Goal: Task Accomplishment & Management: Manage account settings

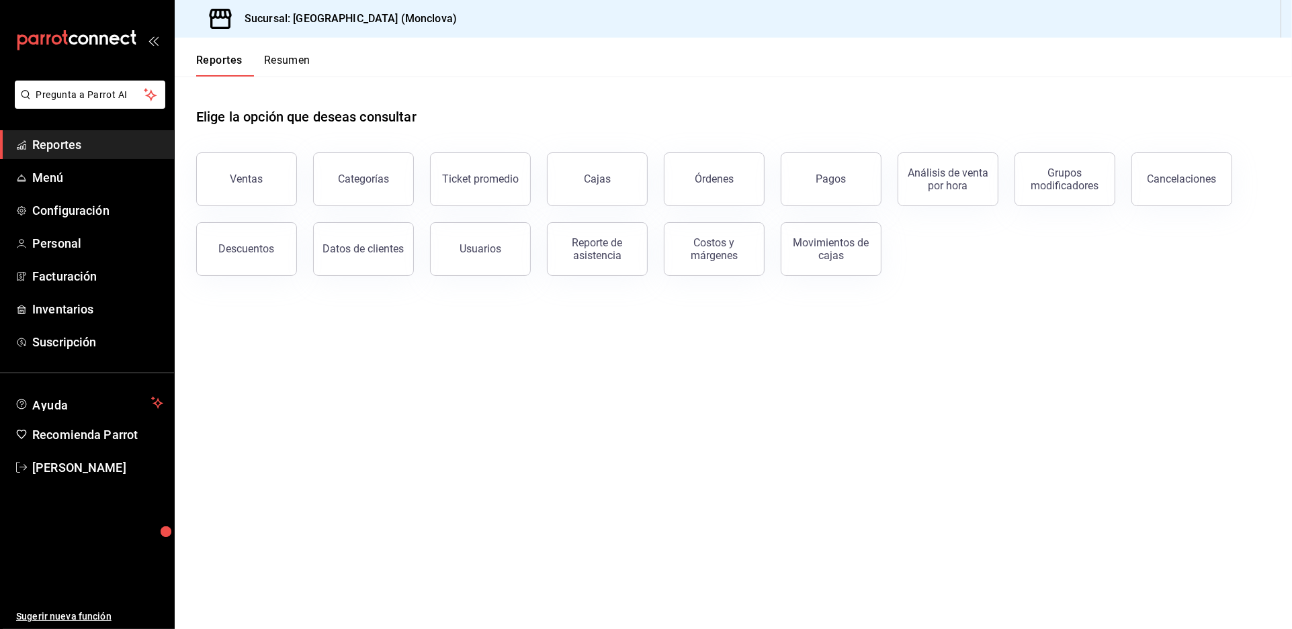
click at [1076, 339] on main "Elige la opción que deseas consultar Ventas Categorías Ticket promedio Cajas Ór…" at bounding box center [733, 353] width 1117 height 553
click at [107, 318] on span "Inventarios" at bounding box center [97, 309] width 131 height 18
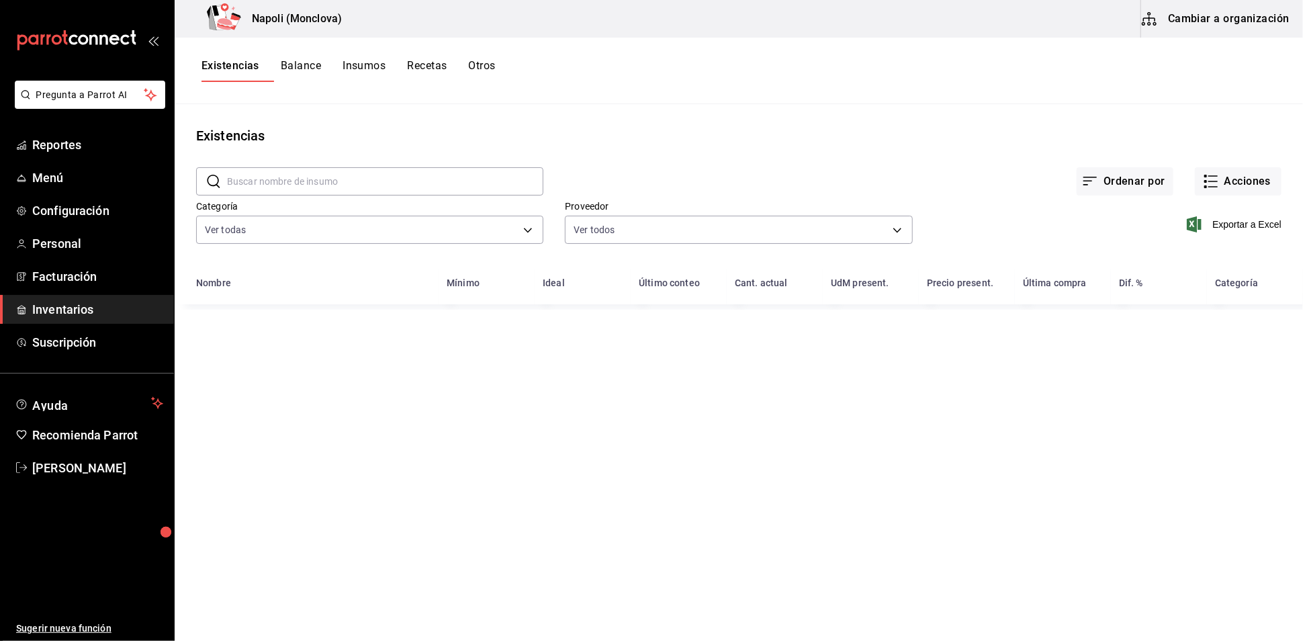
click at [410, 176] on input "text" at bounding box center [385, 181] width 316 height 27
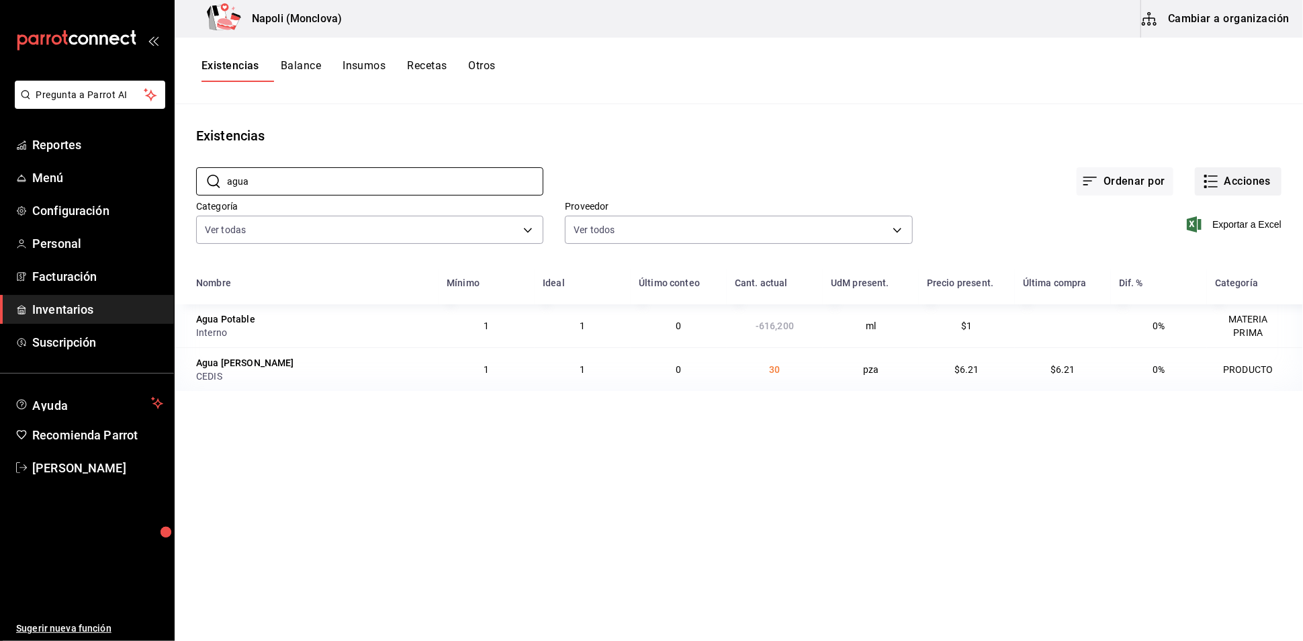
type input "agua"
drag, startPoint x: 1257, startPoint y: 194, endPoint x: 1264, endPoint y: 201, distance: 9.0
click at [1264, 195] on button "Acciones" at bounding box center [1238, 181] width 87 height 28
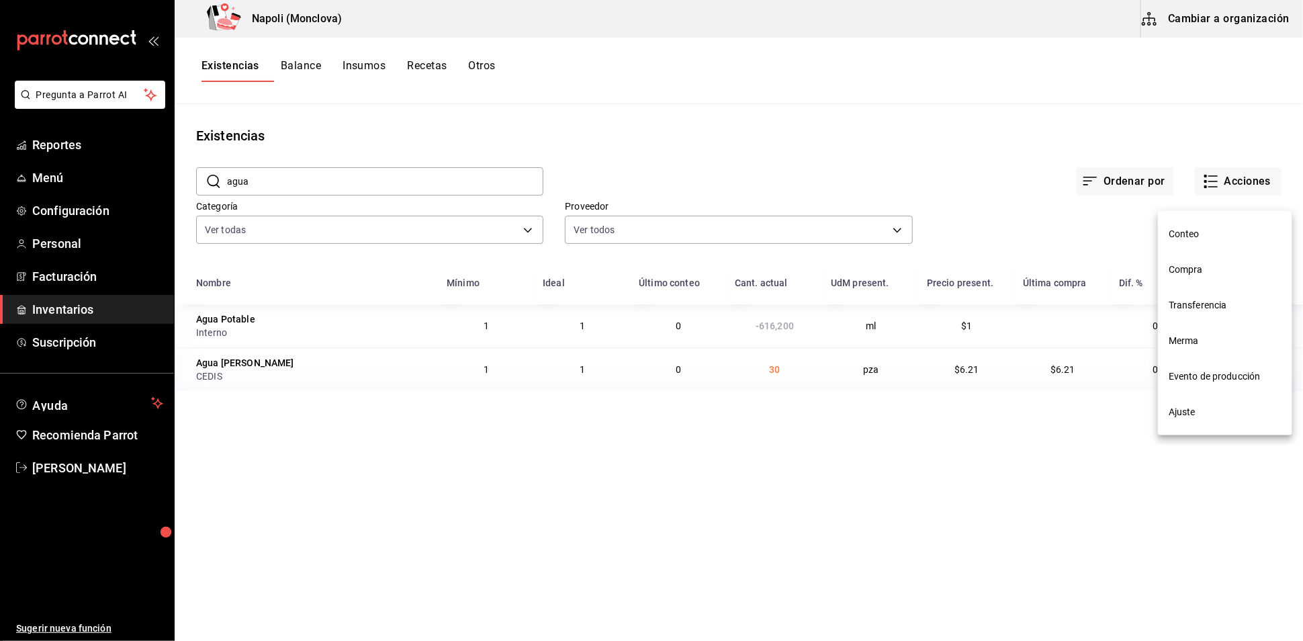
click at [1227, 413] on span "Ajuste" at bounding box center [1225, 412] width 113 height 14
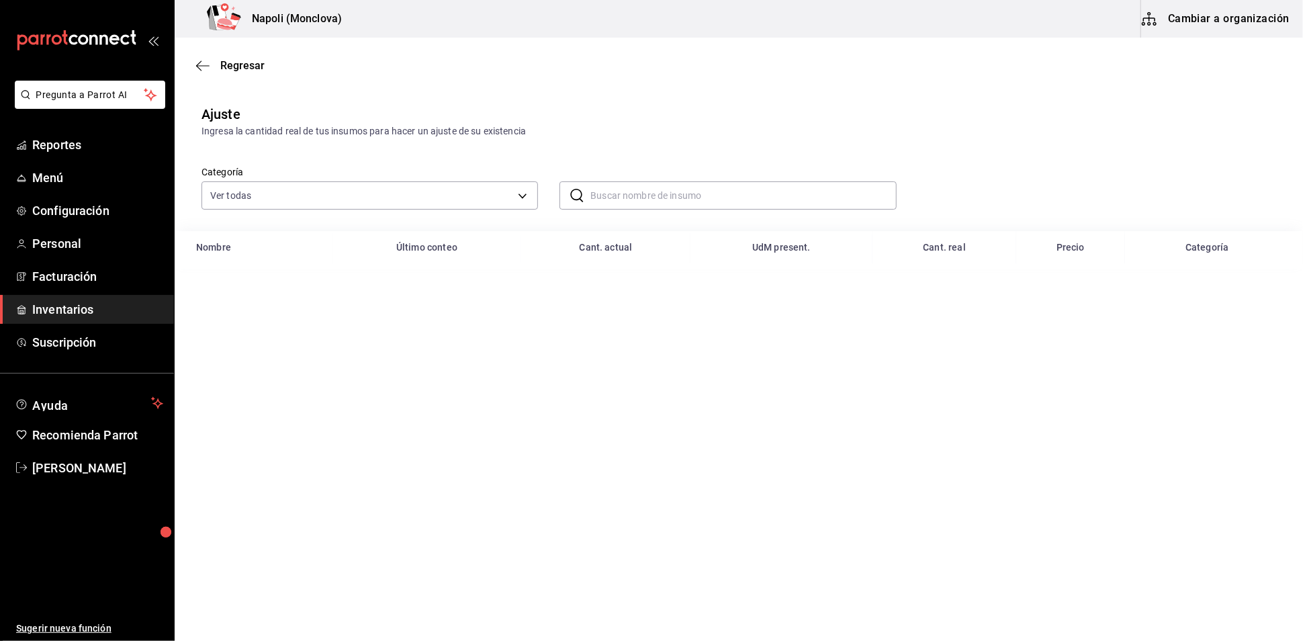
click at [712, 209] on input "text" at bounding box center [743, 195] width 306 height 27
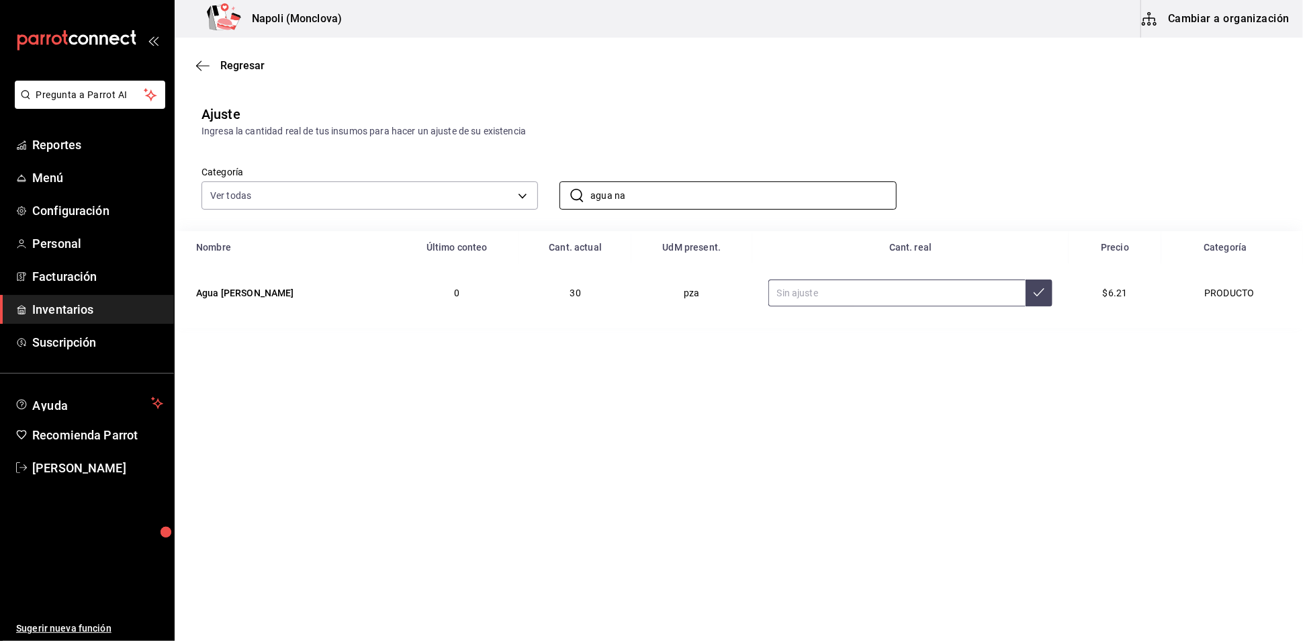
type input "agua na"
click at [925, 306] on input "text" at bounding box center [897, 292] width 258 height 27
type input "79.00"
click at [91, 154] on span "Reportes" at bounding box center [97, 145] width 131 height 18
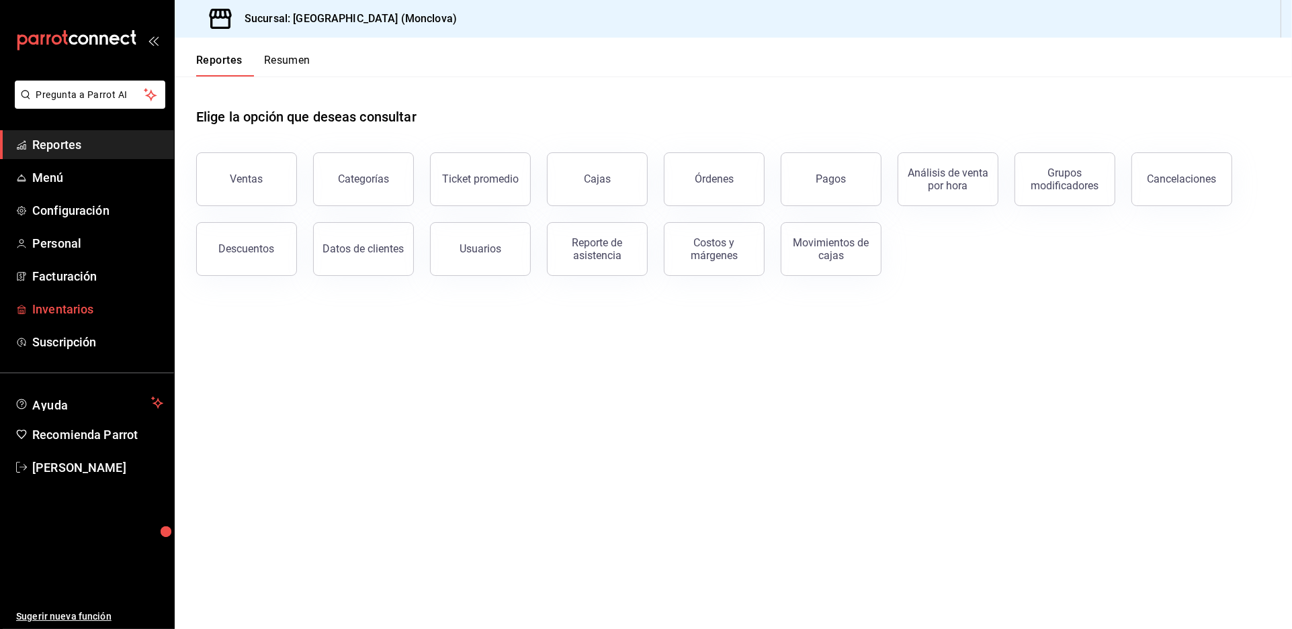
click at [104, 318] on span "Inventarios" at bounding box center [97, 309] width 131 height 18
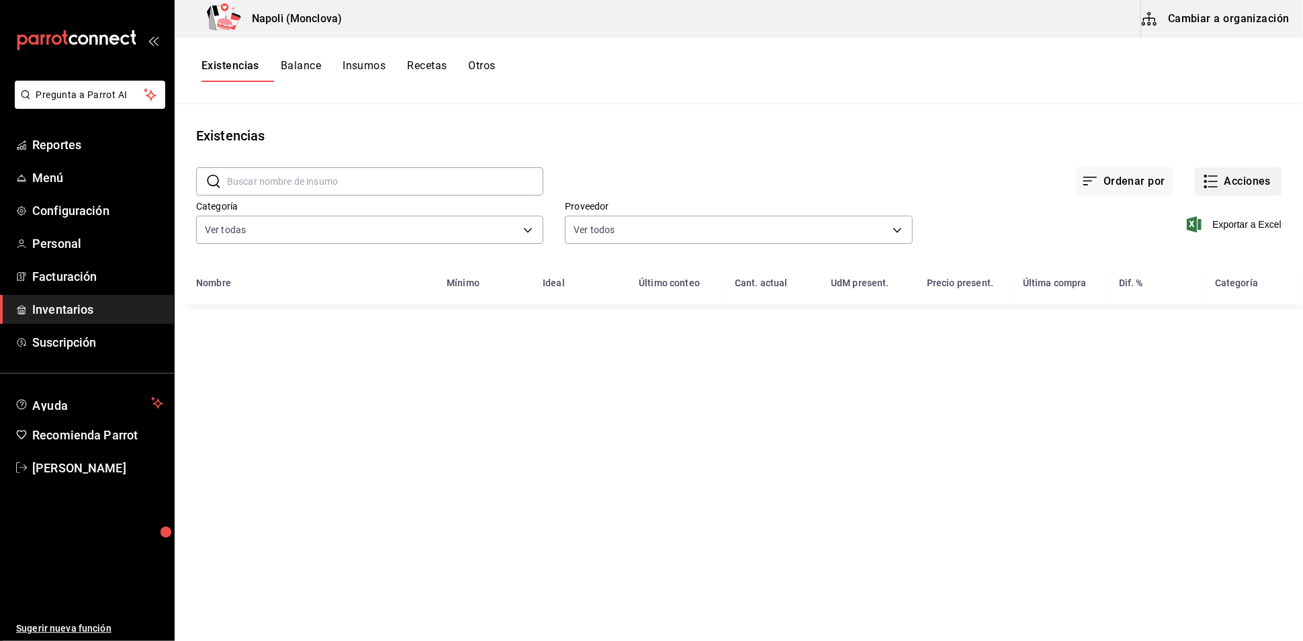
click at [1203, 189] on icon "button" at bounding box center [1211, 181] width 16 height 16
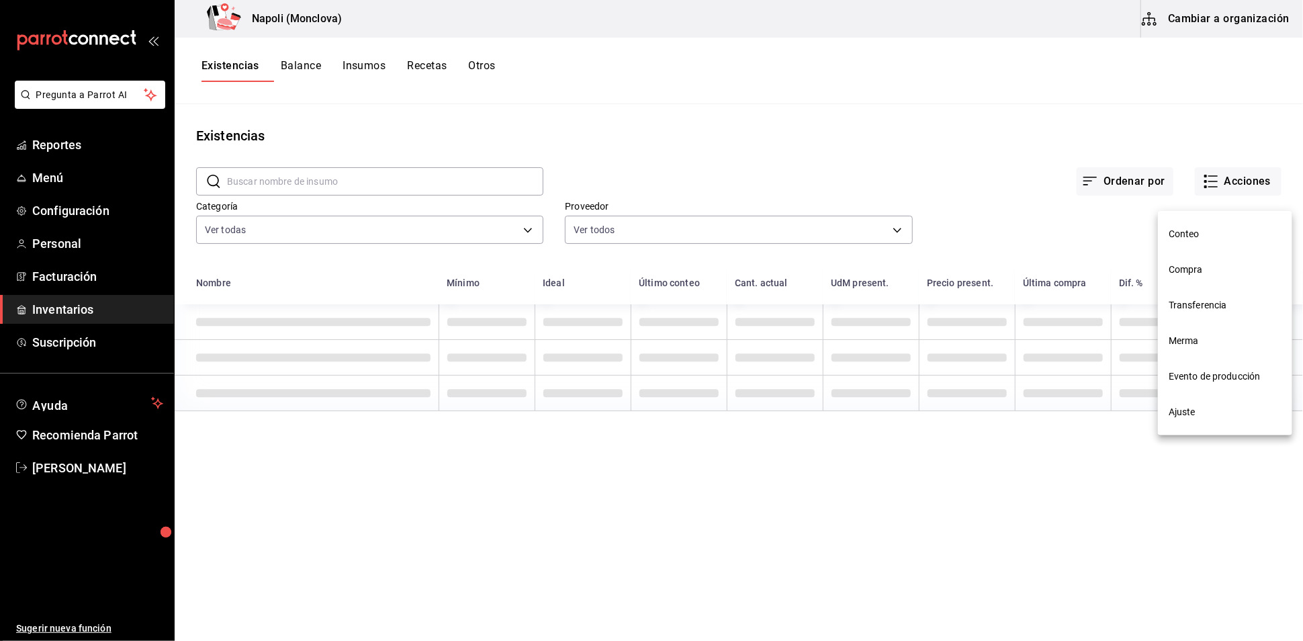
click at [1205, 426] on li "Ajuste" at bounding box center [1225, 412] width 134 height 36
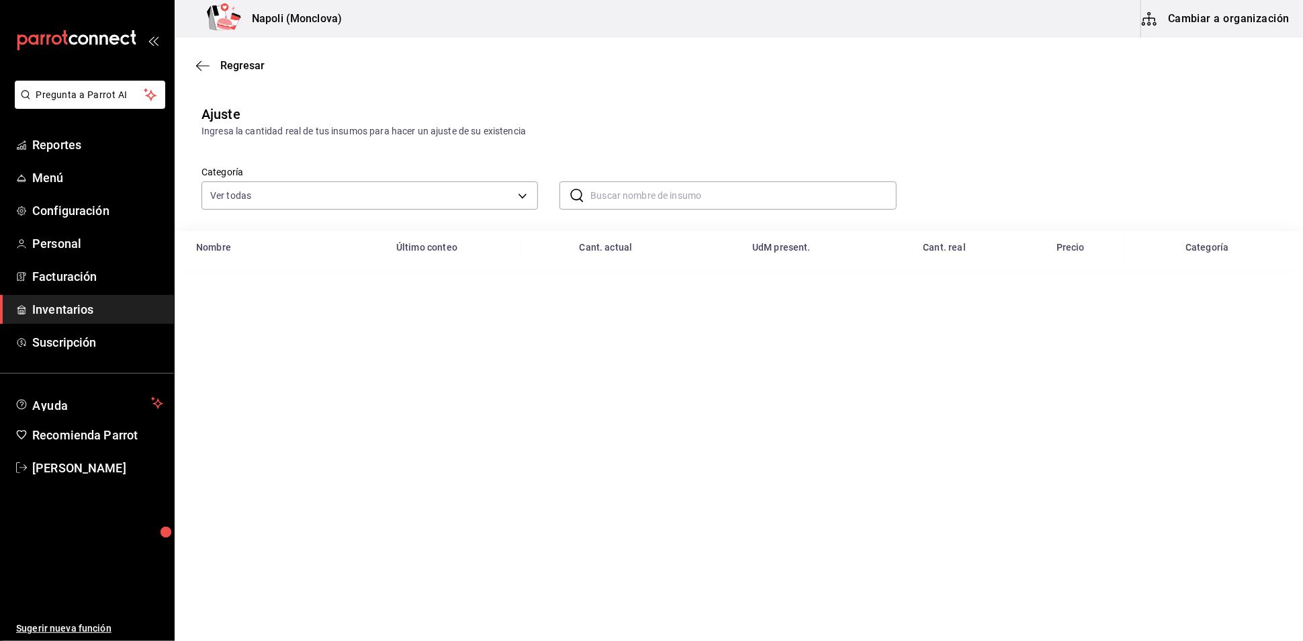
click at [629, 205] on input "text" at bounding box center [743, 195] width 306 height 27
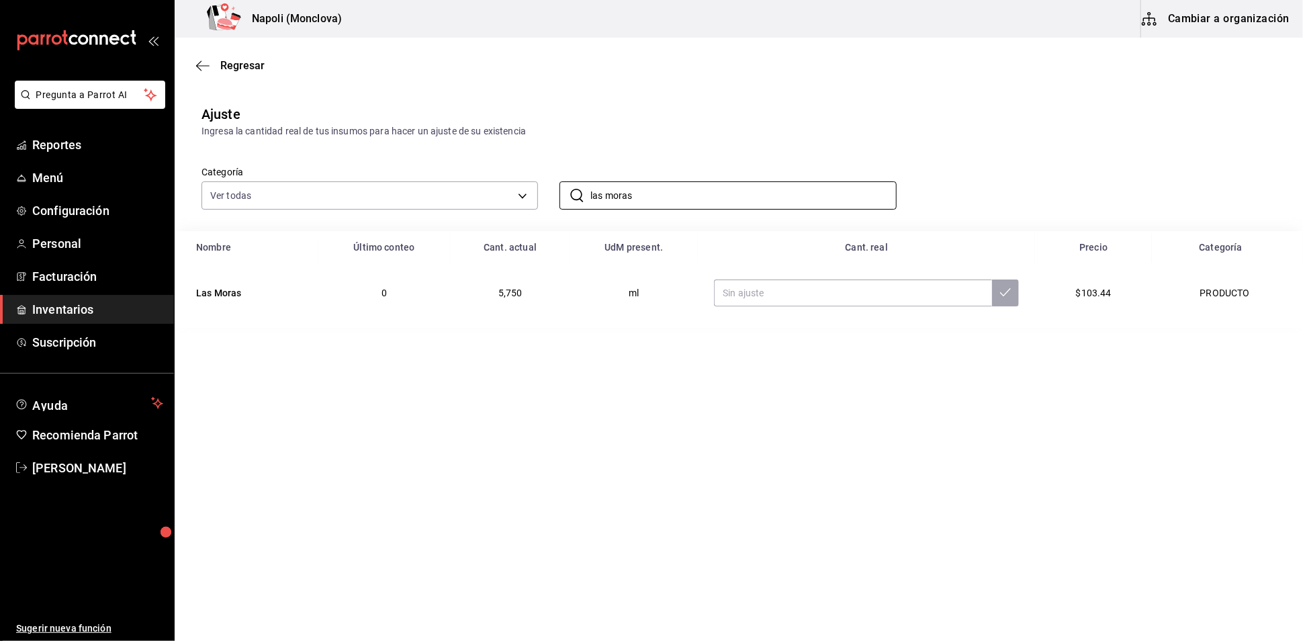
type input "las moras"
click at [803, 306] on input "text" at bounding box center [853, 292] width 278 height 27
type input "3750.00"
drag, startPoint x: 664, startPoint y: 214, endPoint x: 509, endPoint y: 207, distance: 154.6
click at [513, 210] on div "Categoría Ver todas 0862b564-0f4e-4838-96f7-a0cfb550234f,9e74ae74-5793-4c6d-bb7…" at bounding box center [717, 173] width 1075 height 71
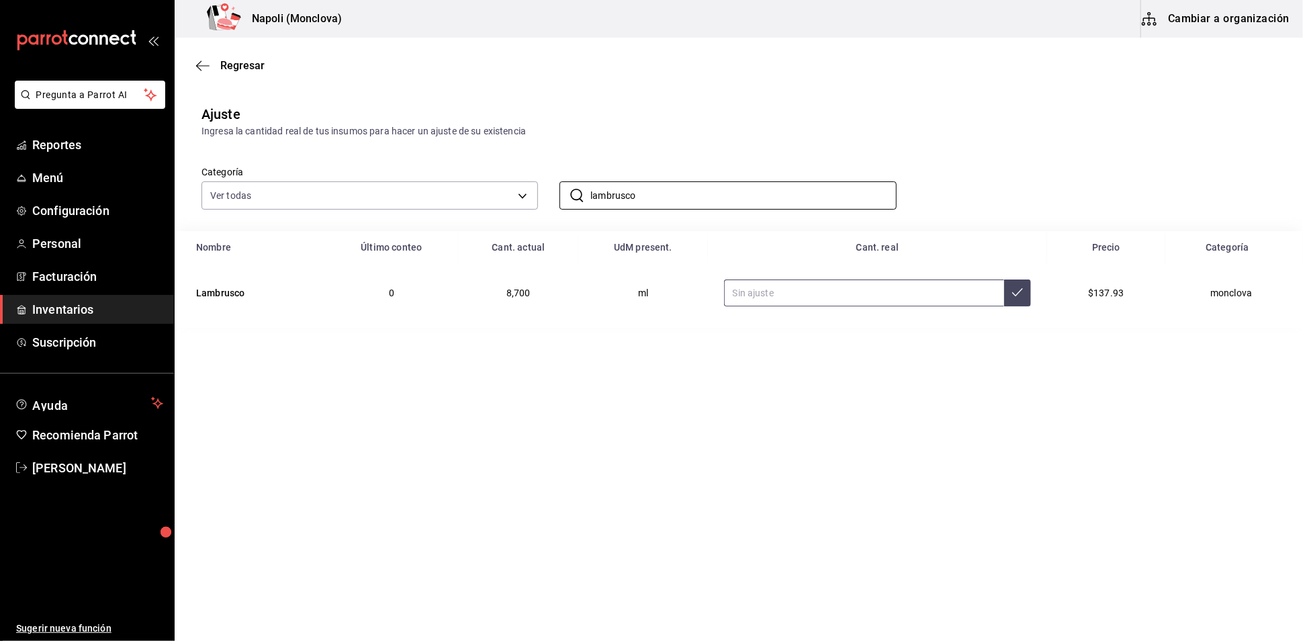
type input "lambrusco"
click at [791, 306] on input "text" at bounding box center [864, 292] width 280 height 27
type input "7200.00"
click at [81, 154] on span "Reportes" at bounding box center [97, 145] width 131 height 18
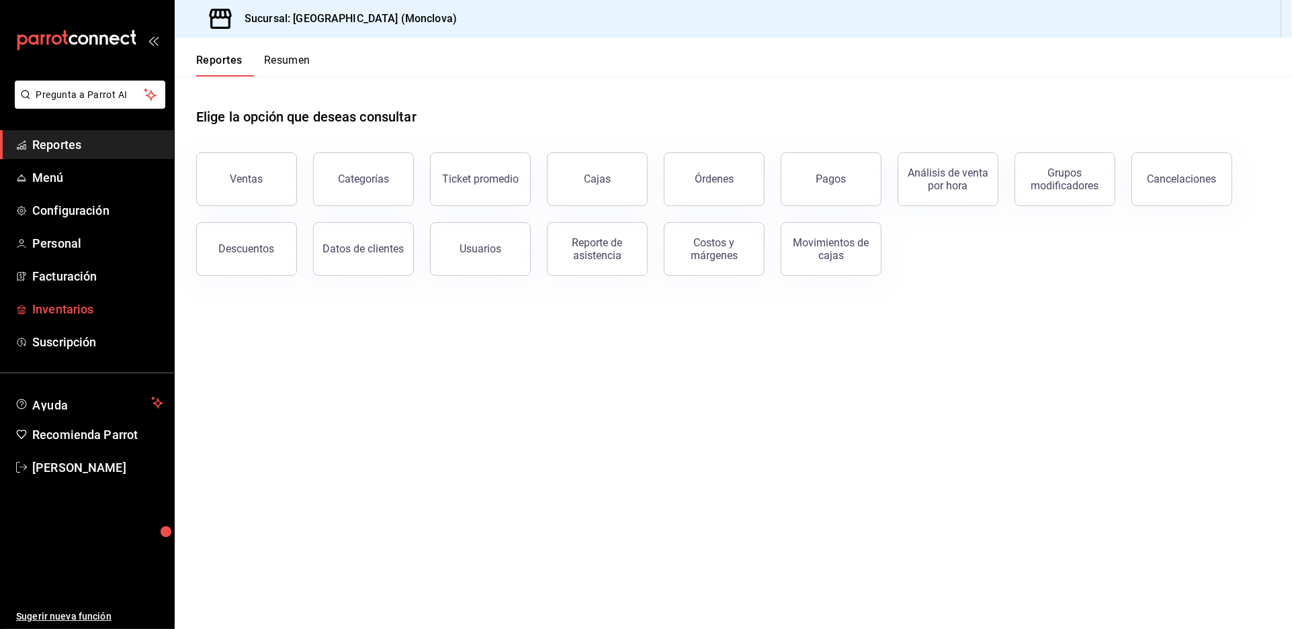
click at [52, 318] on span "Inventarios" at bounding box center [97, 309] width 131 height 18
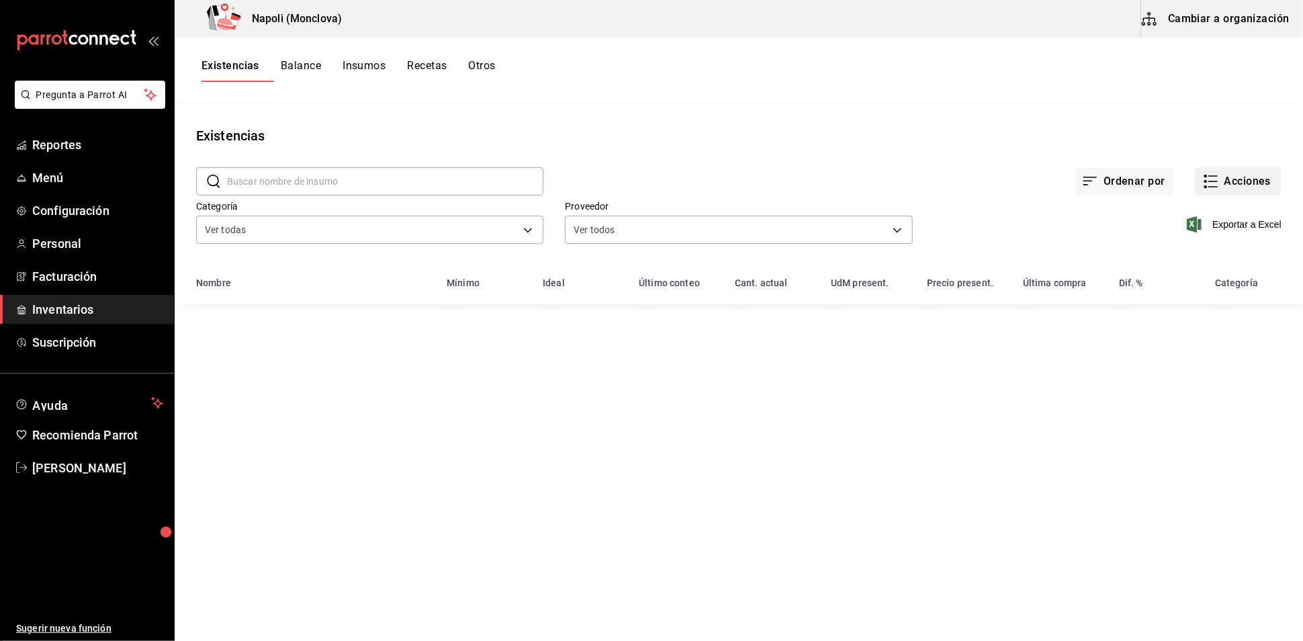
click at [1203, 189] on icon "button" at bounding box center [1211, 181] width 16 height 16
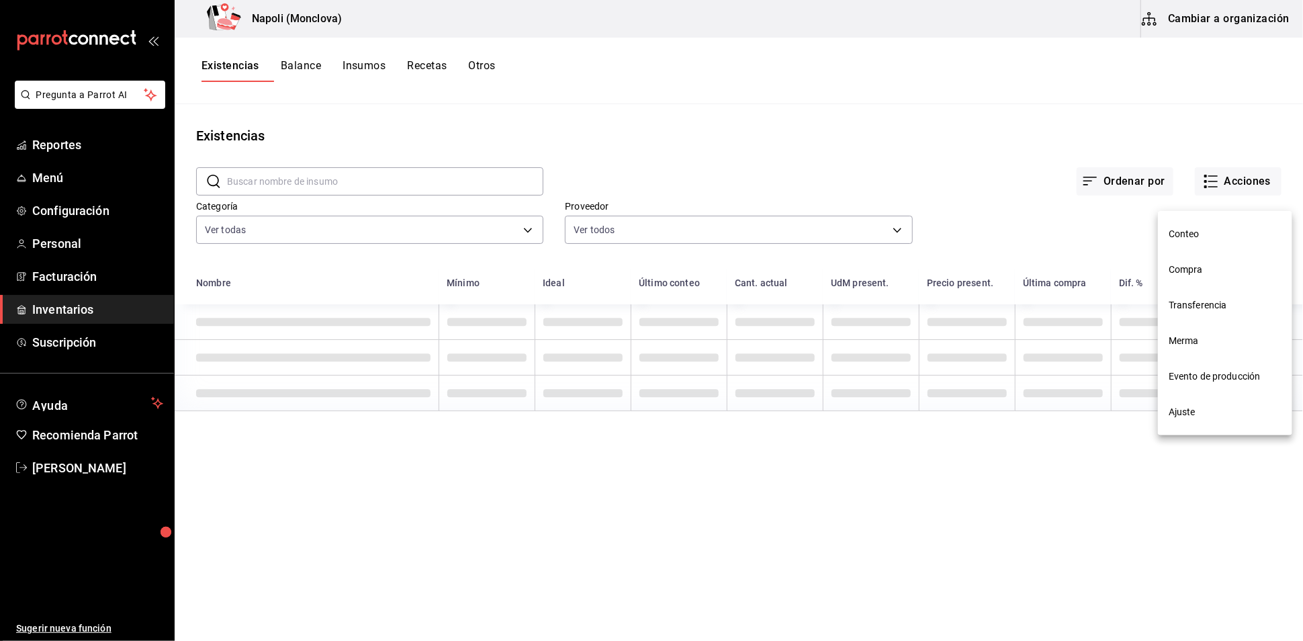
click at [1216, 406] on span "Ajuste" at bounding box center [1225, 412] width 113 height 14
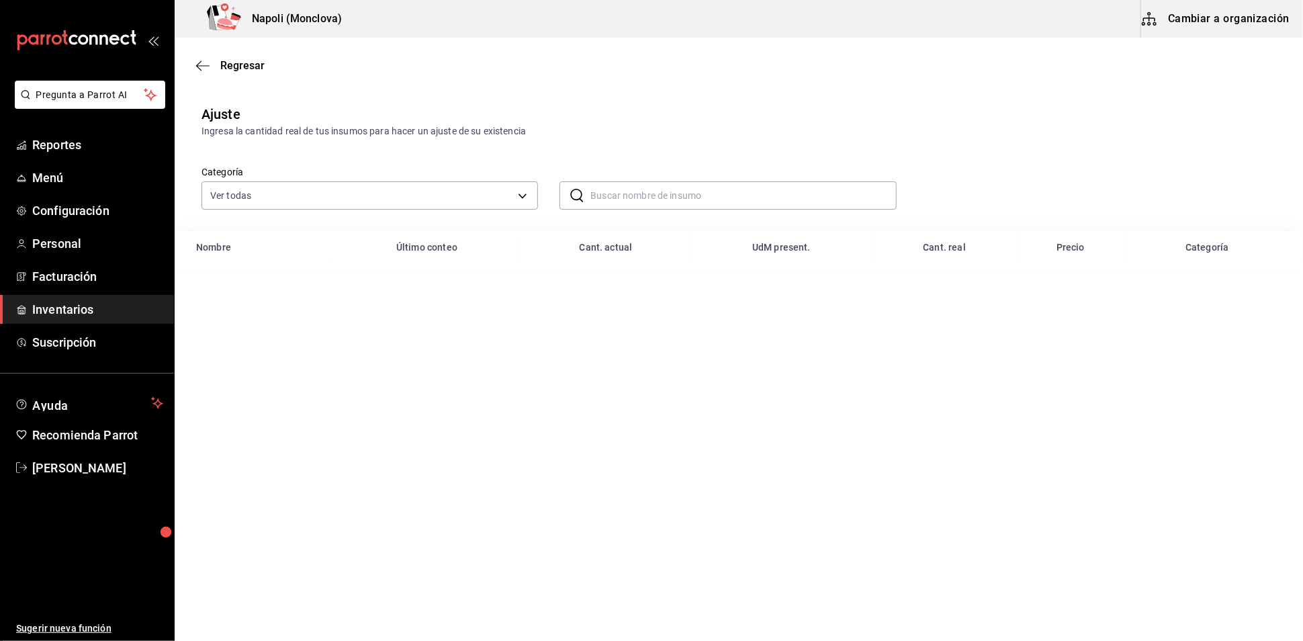
click at [610, 209] on input "text" at bounding box center [743, 195] width 306 height 27
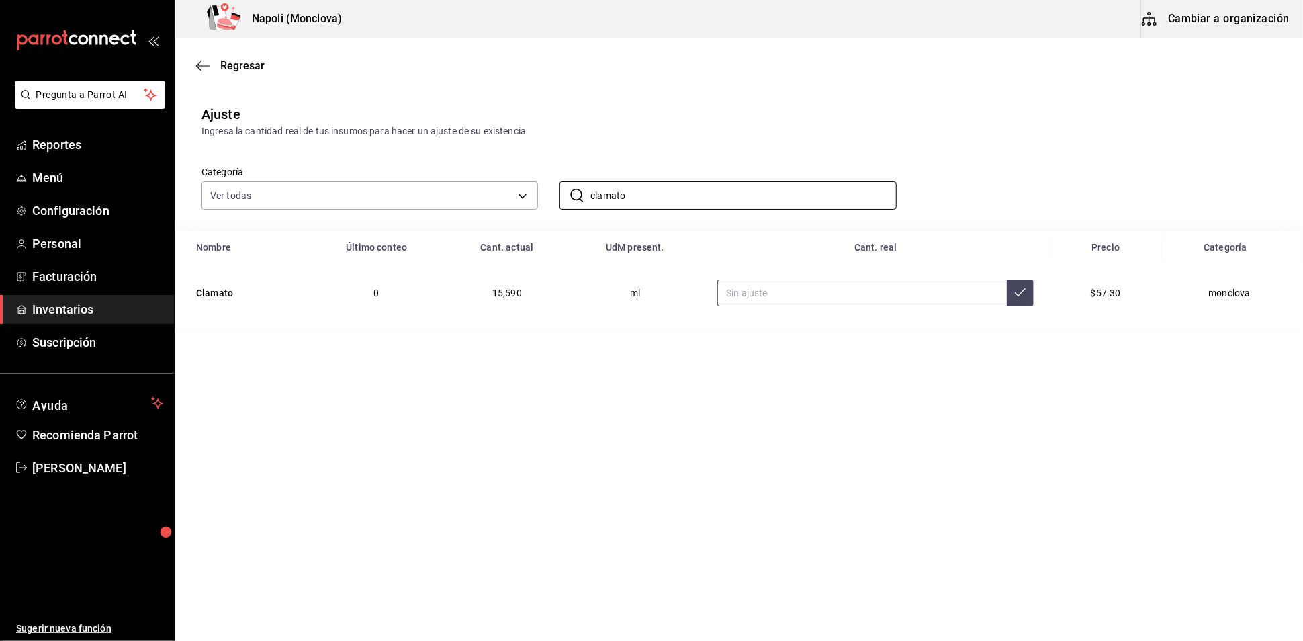
type input "clamato"
click at [826, 306] on input "text" at bounding box center [862, 292] width 290 height 27
type input "10560.00"
click at [103, 159] on link "Reportes" at bounding box center [87, 144] width 174 height 29
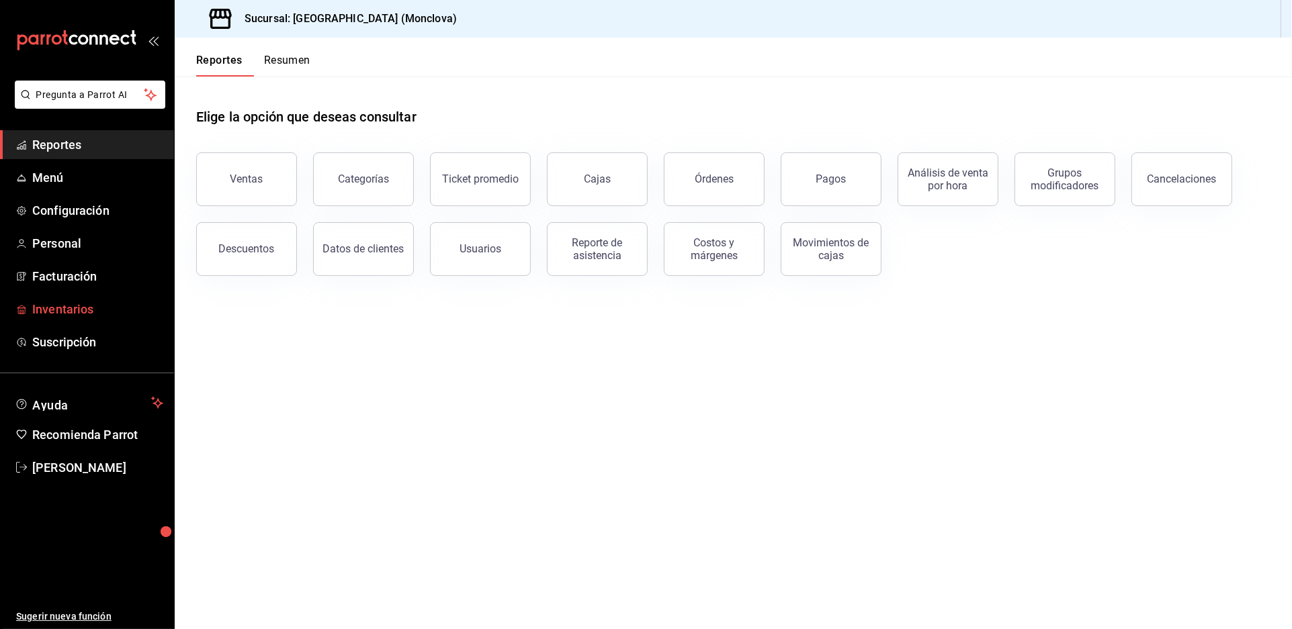
click at [118, 318] on span "Inventarios" at bounding box center [97, 309] width 131 height 18
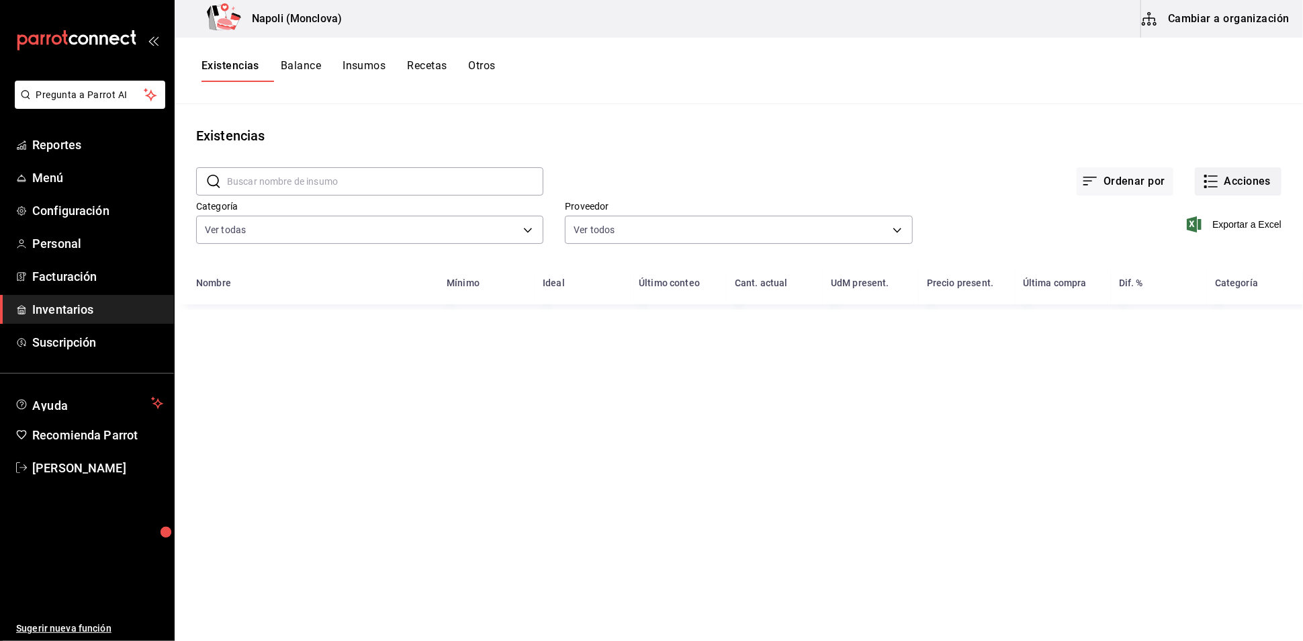
click at [1203, 189] on icon "button" at bounding box center [1211, 181] width 16 height 16
click at [1201, 420] on li "Ajuste" at bounding box center [1225, 412] width 134 height 36
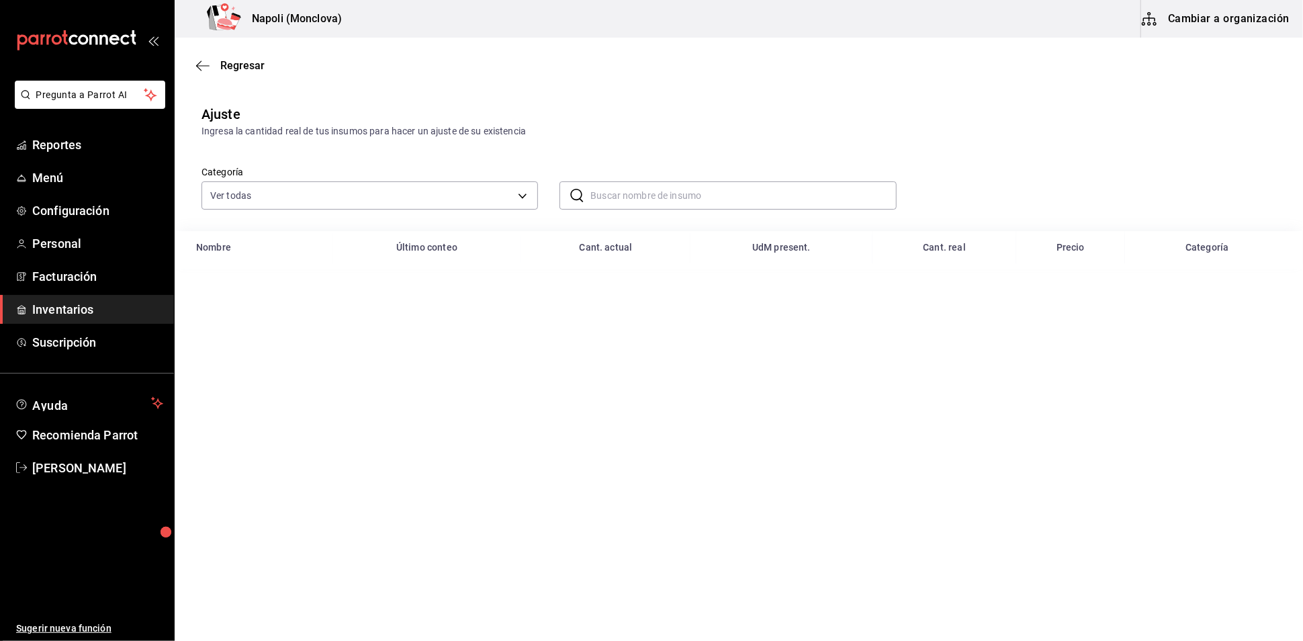
click at [641, 209] on input "text" at bounding box center [743, 195] width 306 height 27
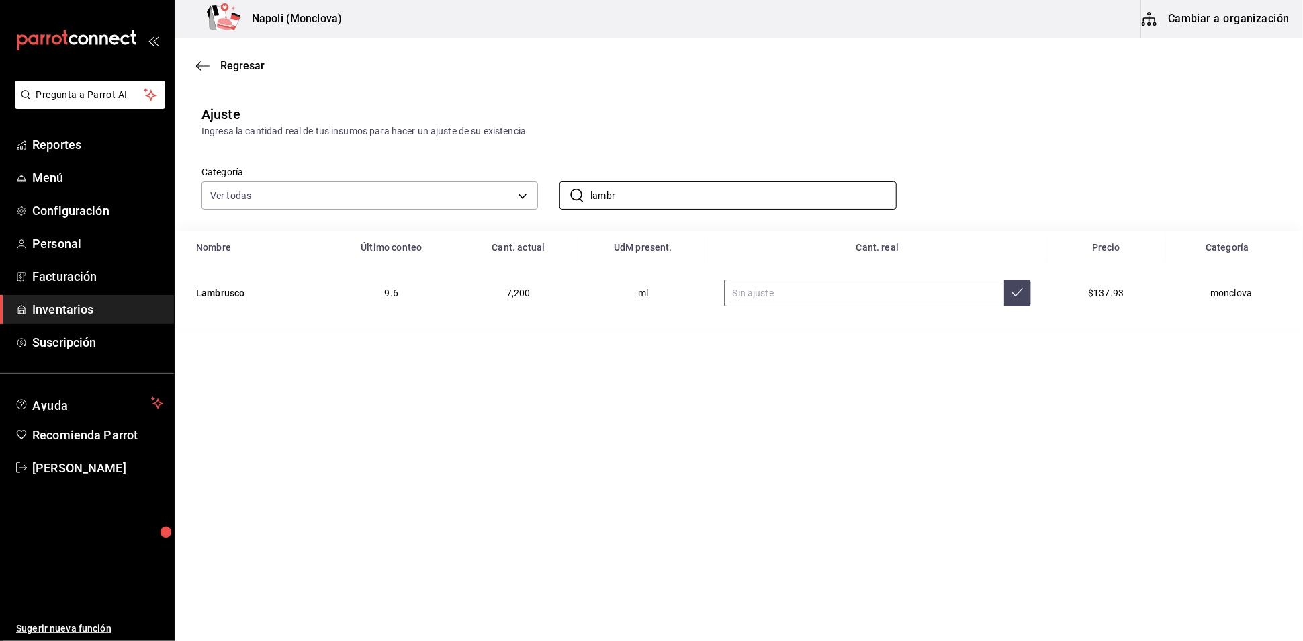
type input "lambr"
click at [867, 306] on input "text" at bounding box center [864, 292] width 280 height 27
click at [251, 56] on div "Regresar" at bounding box center [739, 65] width 1128 height 34
click at [254, 68] on span "Regresar" at bounding box center [242, 65] width 44 height 13
